Goal: Task Accomplishment & Management: Manage account settings

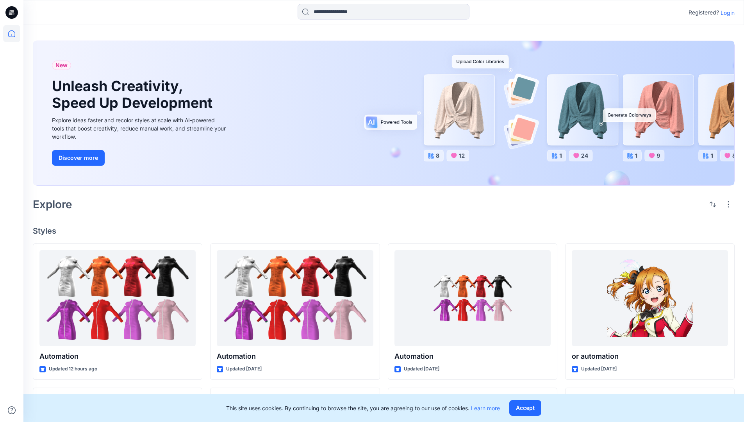
click at [726, 13] on p "Login" at bounding box center [728, 13] width 14 height 8
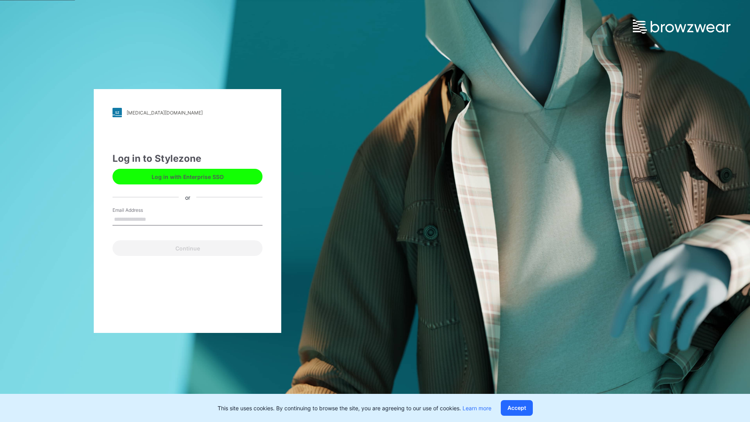
click at [154, 219] on input "Email Address" at bounding box center [188, 220] width 150 height 12
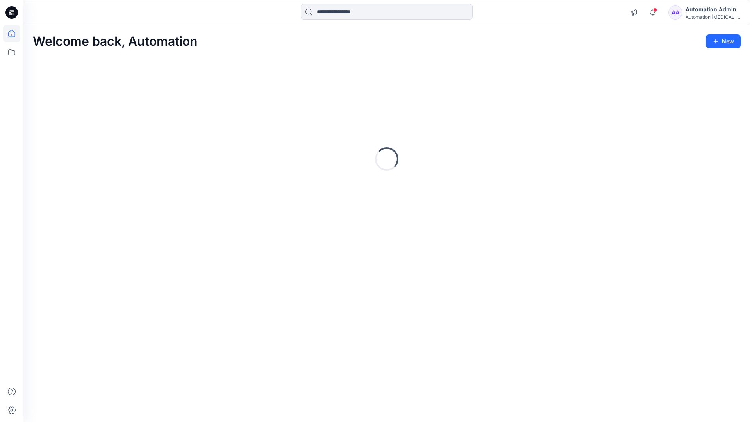
click at [15, 34] on icon at bounding box center [11, 33] width 7 height 7
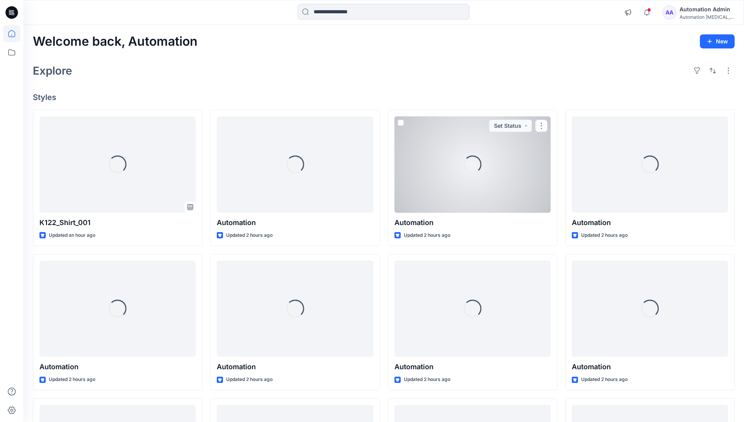
click at [696, 15] on div "Automation testim..." at bounding box center [707, 17] width 55 height 6
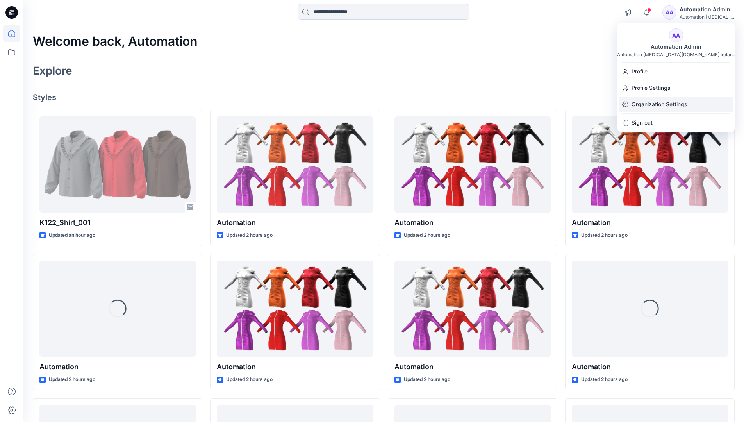
click at [658, 106] on p "Organization Settings" at bounding box center [659, 104] width 55 height 15
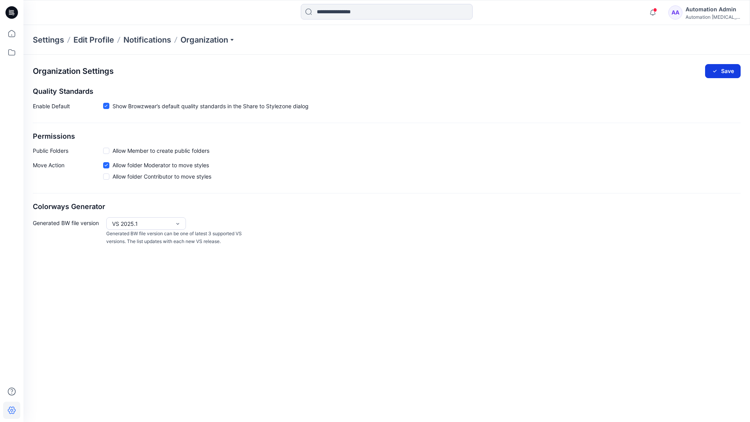
click at [728, 68] on button "Save" at bounding box center [723, 71] width 36 height 14
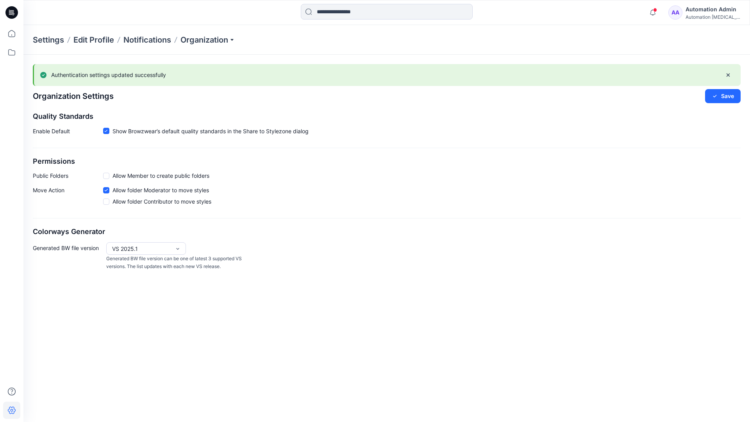
click at [713, 17] on div "Automation [MEDICAL_DATA]..." at bounding box center [713, 17] width 55 height 6
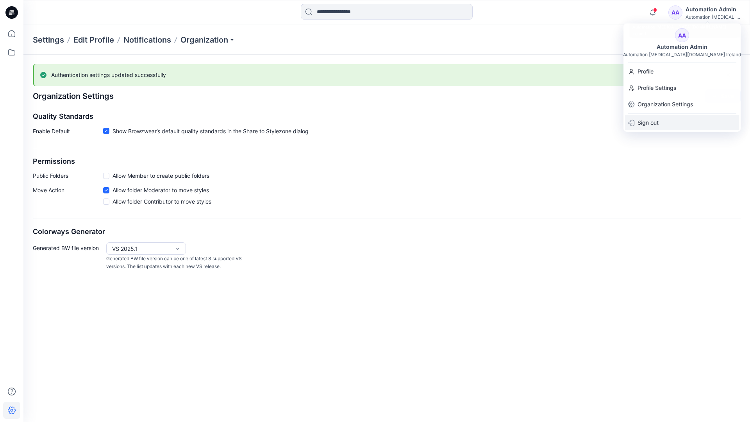
click at [661, 121] on div "Sign out" at bounding box center [682, 122] width 114 height 15
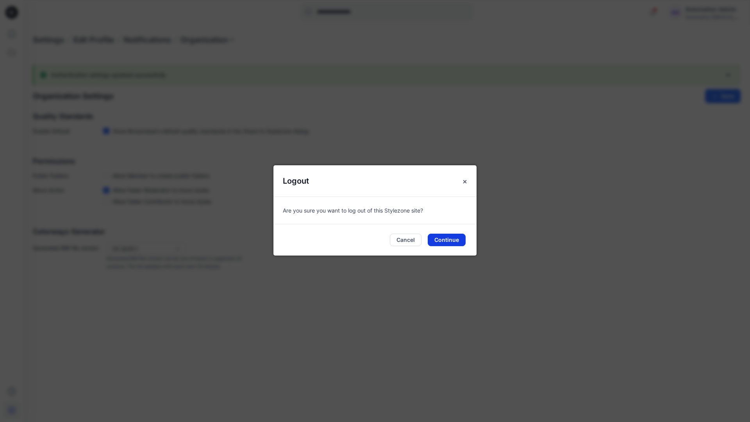
click at [453, 237] on button "Continue" at bounding box center [447, 240] width 38 height 13
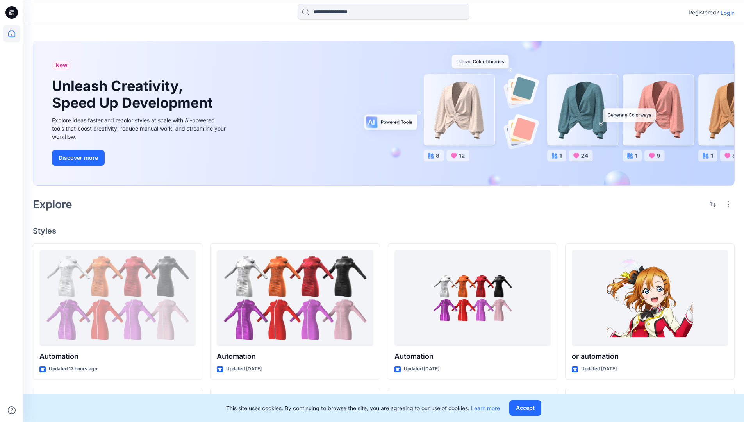
click at [730, 13] on p "Login" at bounding box center [728, 13] width 14 height 8
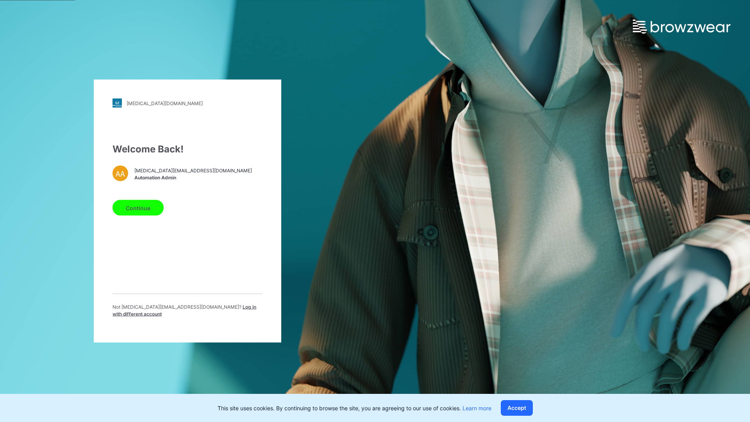
click at [200, 310] on span "Log in with different account" at bounding box center [185, 310] width 144 height 13
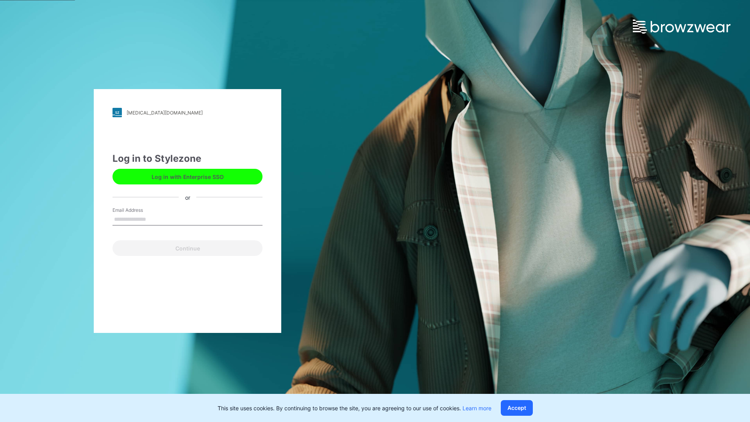
click at [166, 220] on input "Email Address" at bounding box center [188, 220] width 150 height 12
type input "**********"
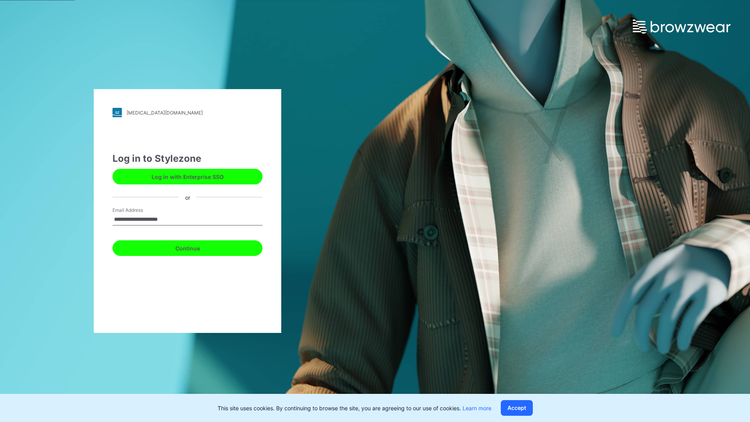
click at [189, 248] on button "Continue" at bounding box center [188, 248] width 150 height 16
